Goal: Task Accomplishment & Management: Use online tool/utility

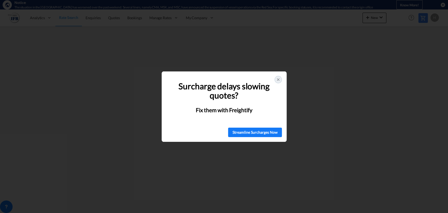
click at [279, 79] on icon at bounding box center [278, 79] width 4 height 4
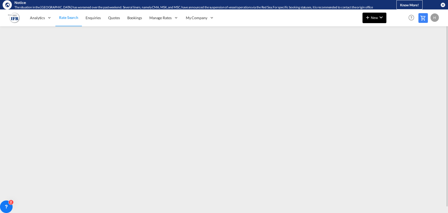
click at [365, 22] on button "New" at bounding box center [374, 18] width 24 height 10
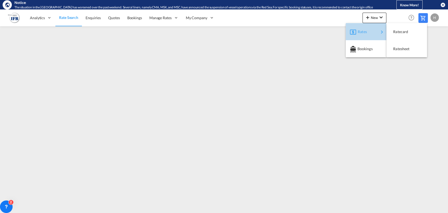
click at [359, 29] on span "Rates" at bounding box center [361, 31] width 6 height 10
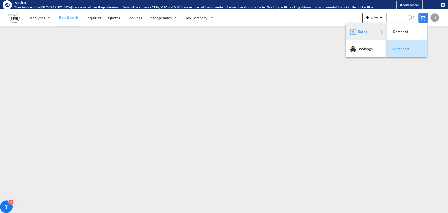
click at [398, 49] on span "Ratesheet" at bounding box center [396, 49] width 6 height 10
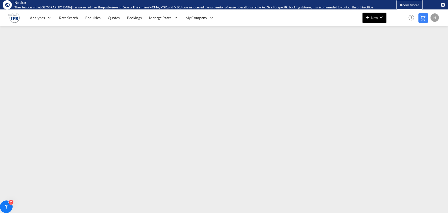
click at [367, 18] on md-icon "icon-plus 400-fg" at bounding box center [367, 17] width 6 height 6
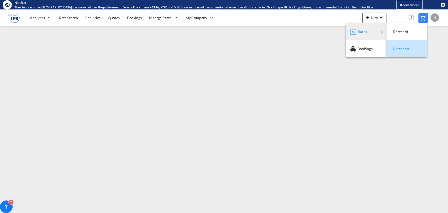
click at [393, 48] on span "Ratesheet" at bounding box center [396, 49] width 6 height 10
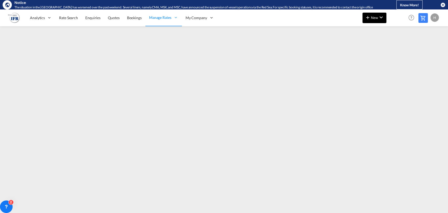
click at [370, 15] on md-icon "icon-plus 400-fg" at bounding box center [367, 17] width 6 height 6
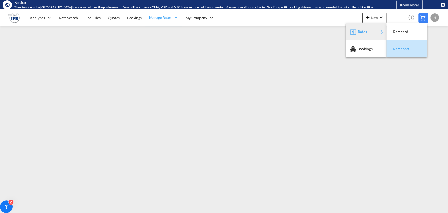
click at [390, 50] on button "Ratesheet" at bounding box center [406, 48] width 41 height 17
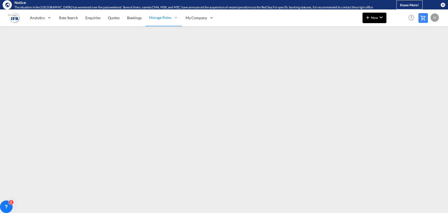
click at [374, 19] on span "New" at bounding box center [374, 17] width 20 height 4
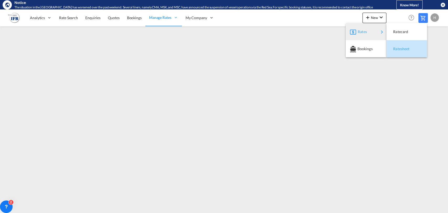
click at [398, 45] on span "Ratesheet" at bounding box center [396, 49] width 6 height 10
